Goal: Navigation & Orientation: Find specific page/section

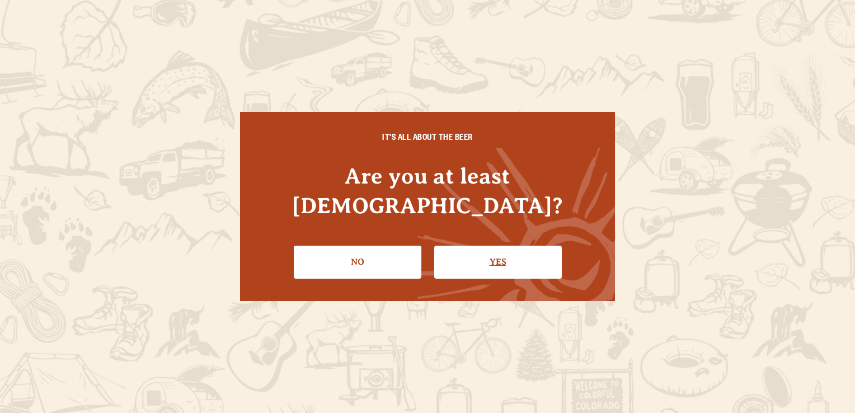
click at [523, 247] on link "Yes" at bounding box center [498, 262] width 128 height 32
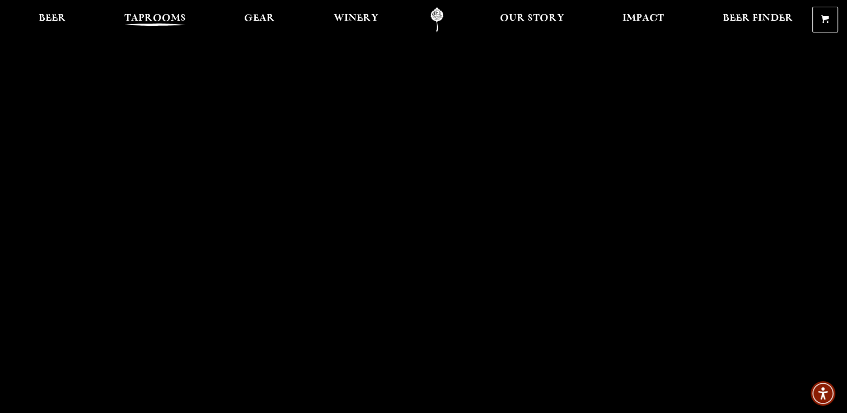
click at [149, 17] on span "Taprooms" at bounding box center [155, 18] width 62 height 9
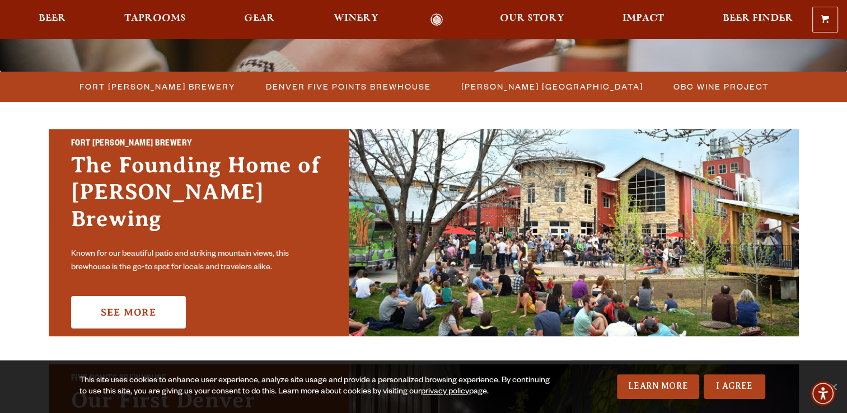
scroll to position [298, 0]
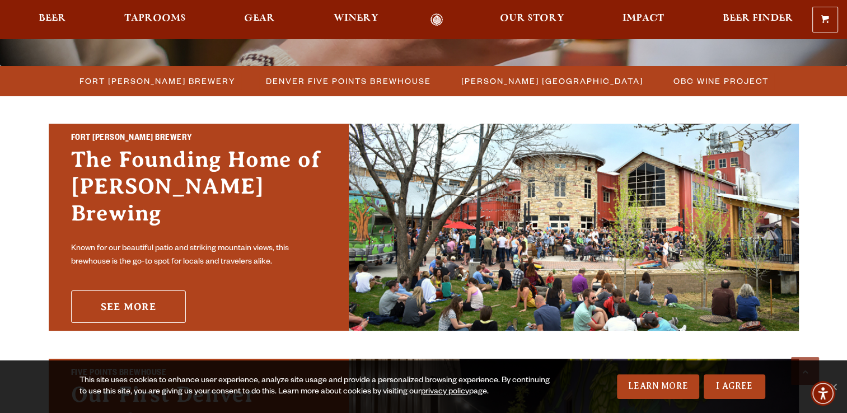
click at [158, 290] on link "See More" at bounding box center [128, 306] width 115 height 32
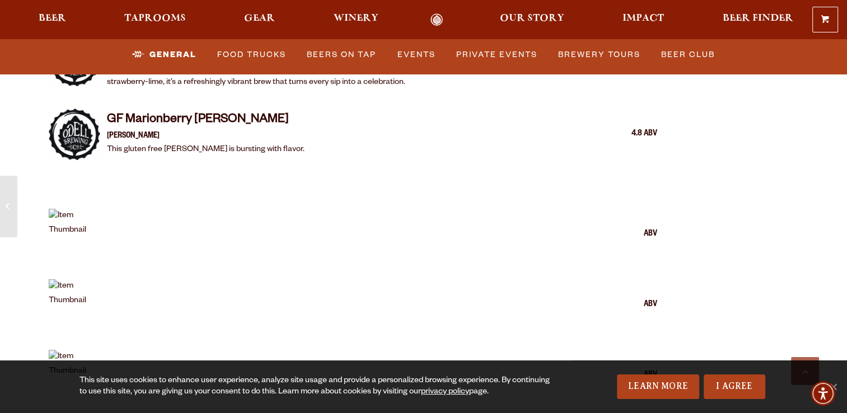
scroll to position [2549, 0]
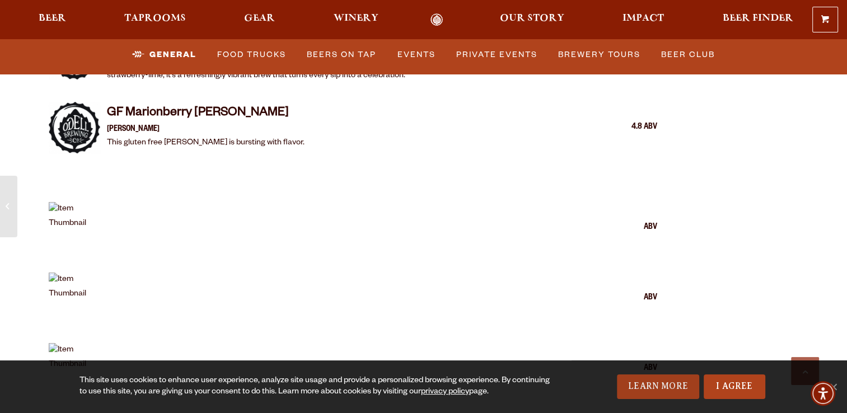
click at [653, 394] on link "Learn More" at bounding box center [658, 386] width 82 height 25
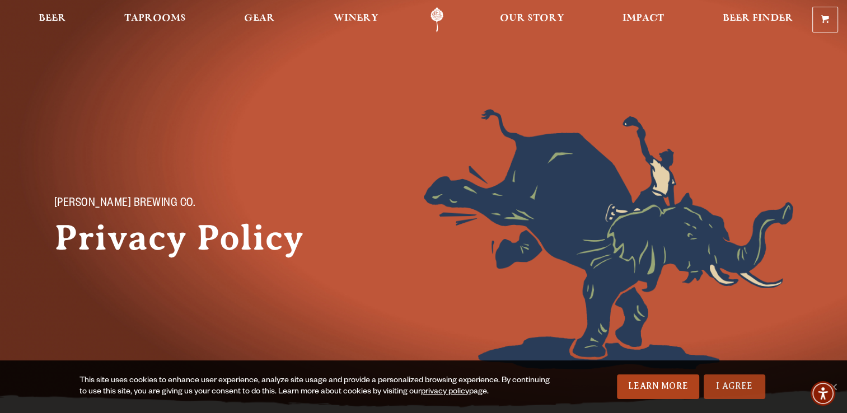
click at [739, 378] on link "I Agree" at bounding box center [734, 386] width 62 height 25
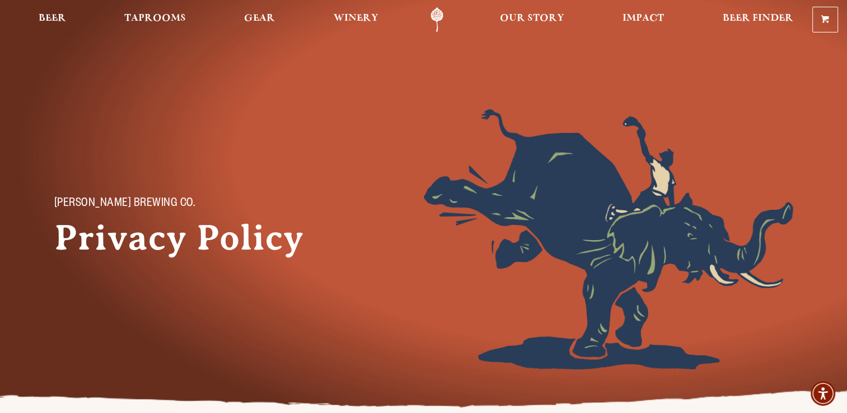
drag, startPoint x: 845, startPoint y: 50, endPoint x: 851, endPoint y: 122, distance: 71.9
click at [53, 16] on span "Beer" at bounding box center [52, 18] width 27 height 9
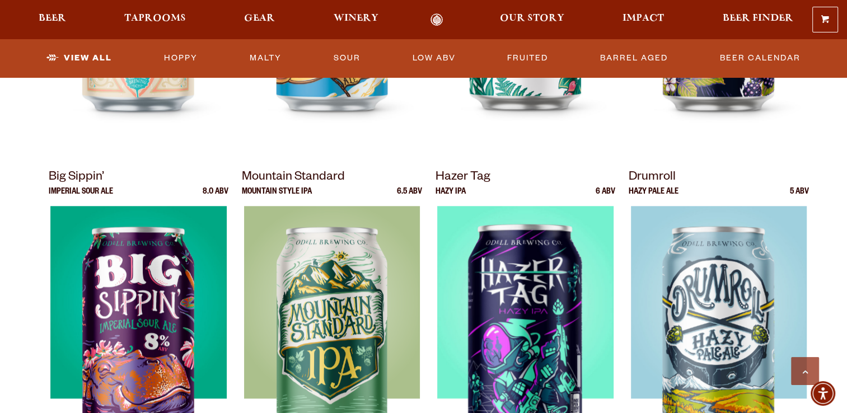
scroll to position [1053, 0]
